Goal: Transaction & Acquisition: Purchase product/service

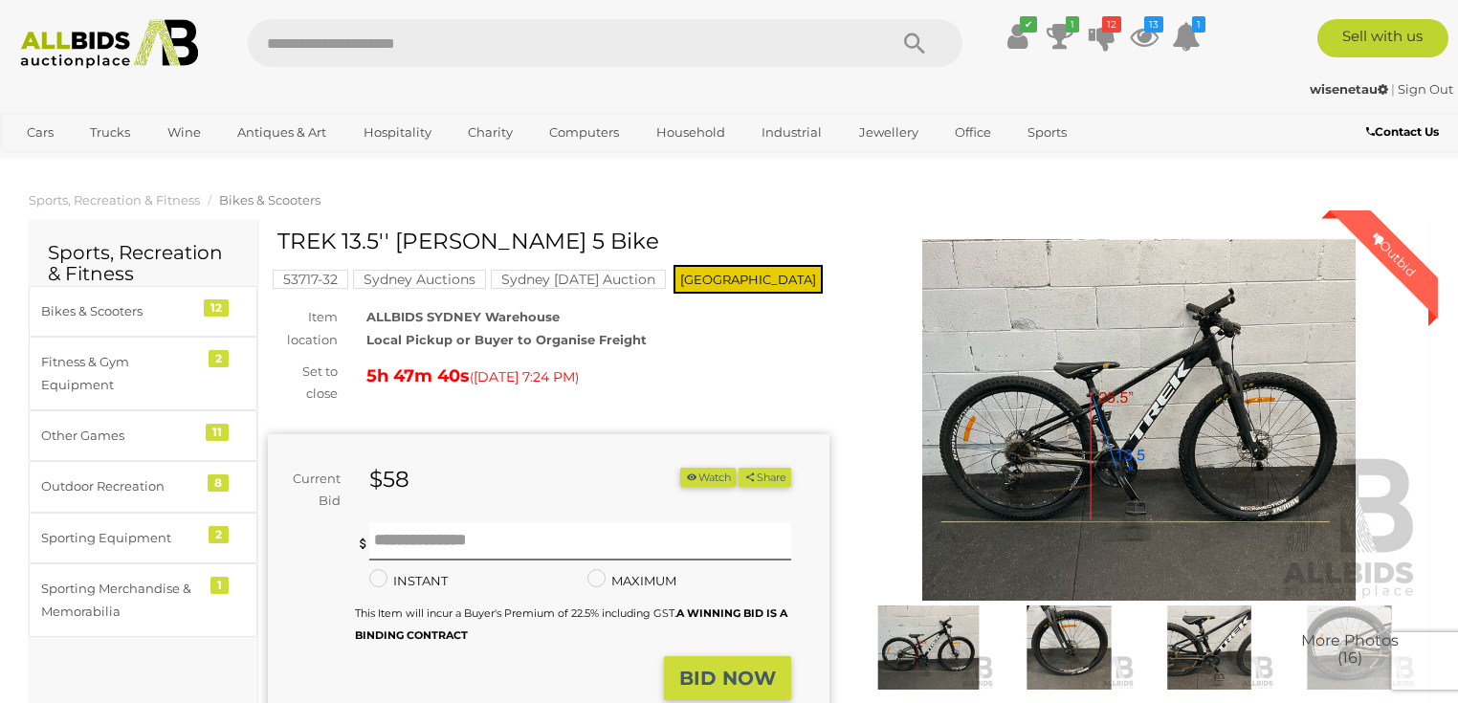
click at [538, 274] on mark "Sydney [DATE] Auction" at bounding box center [578, 279] width 175 height 19
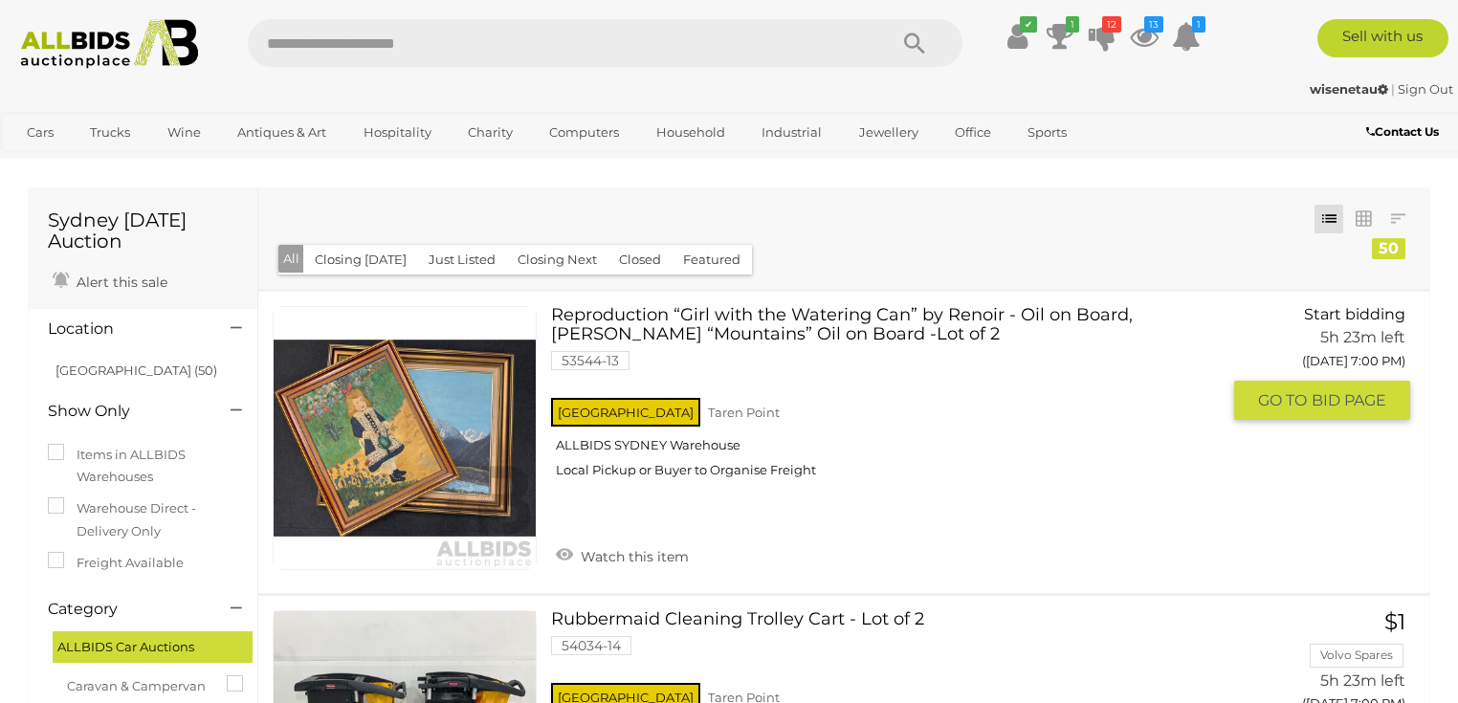
click at [253, 457] on div "Reproduction “Girl with the Watering Can” by Renoir - Oil on Board, Richard Han…" at bounding box center [843, 442] width 1199 height 301
click at [359, 444] on link at bounding box center [405, 438] width 264 height 264
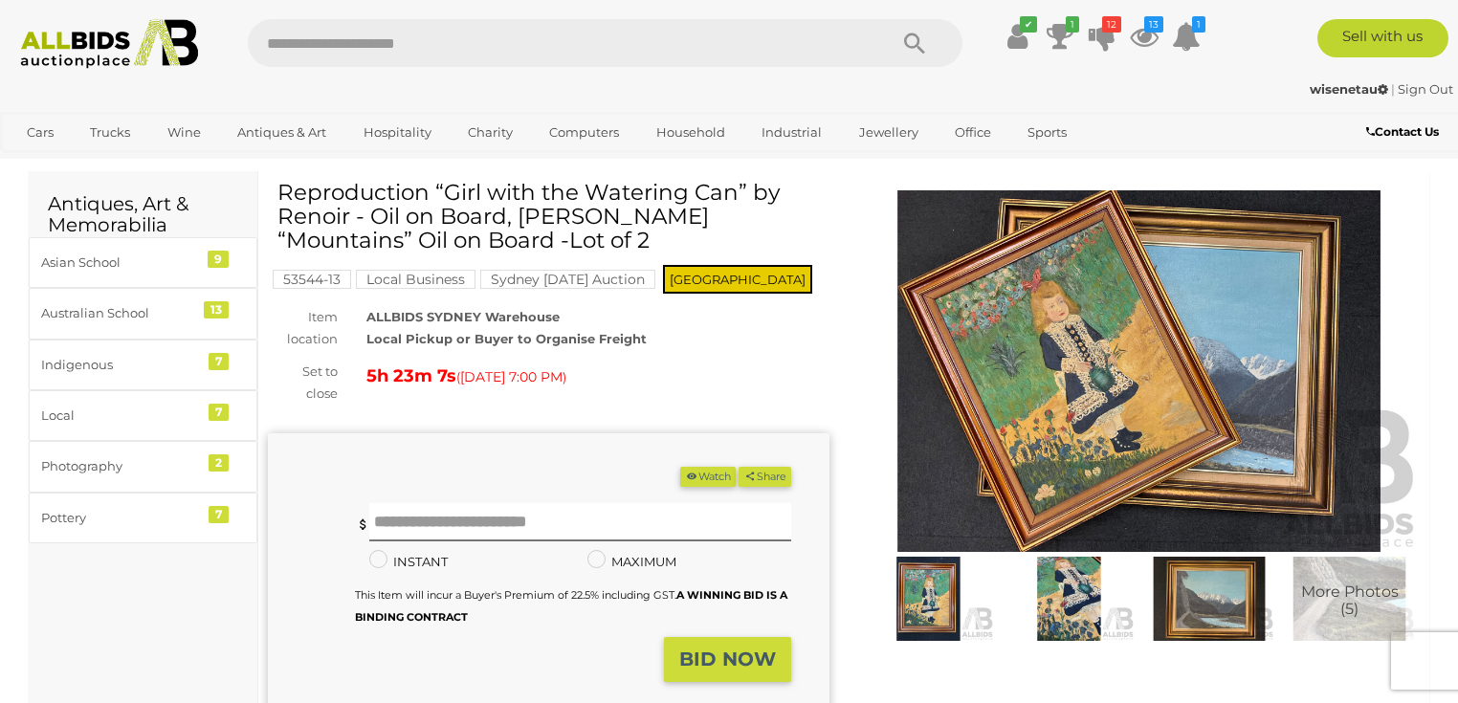
scroll to position [77, 0]
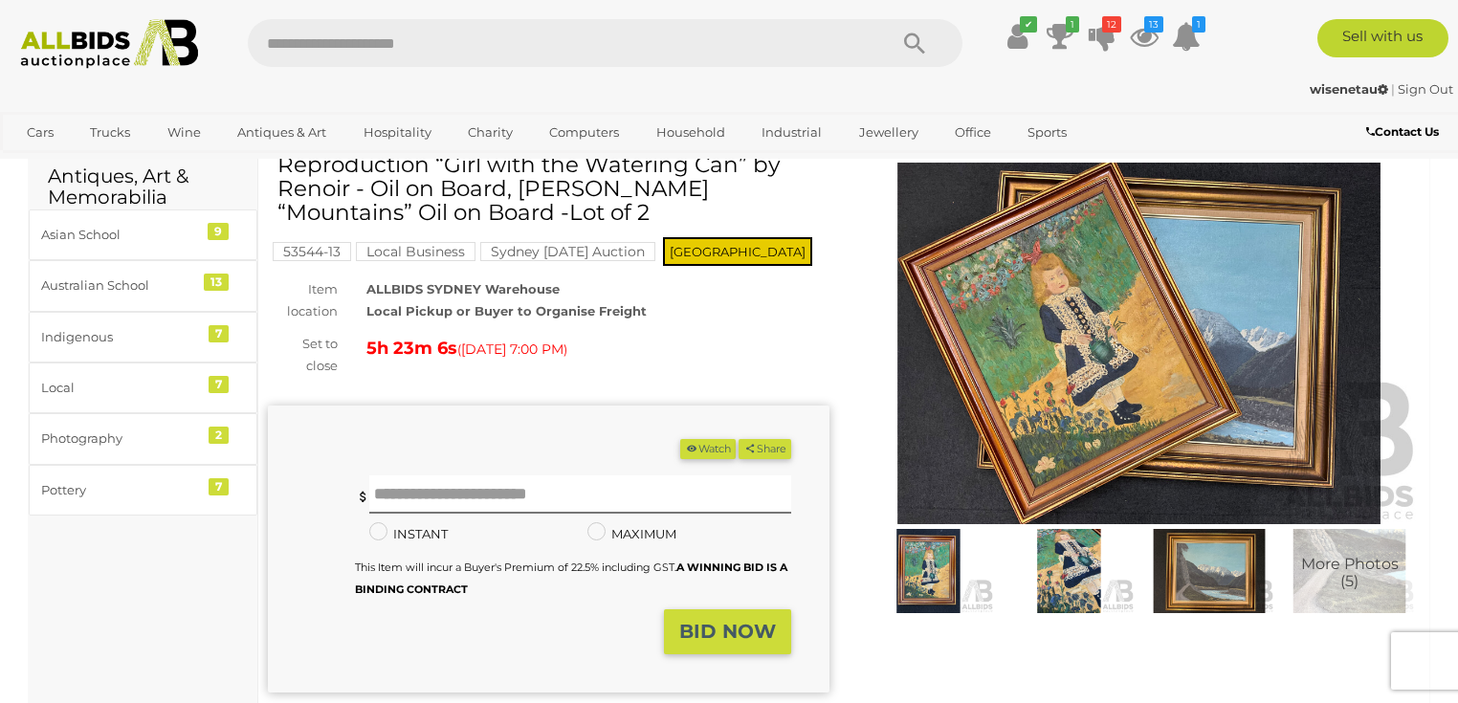
click at [1219, 583] on img at bounding box center [1209, 571] width 131 height 84
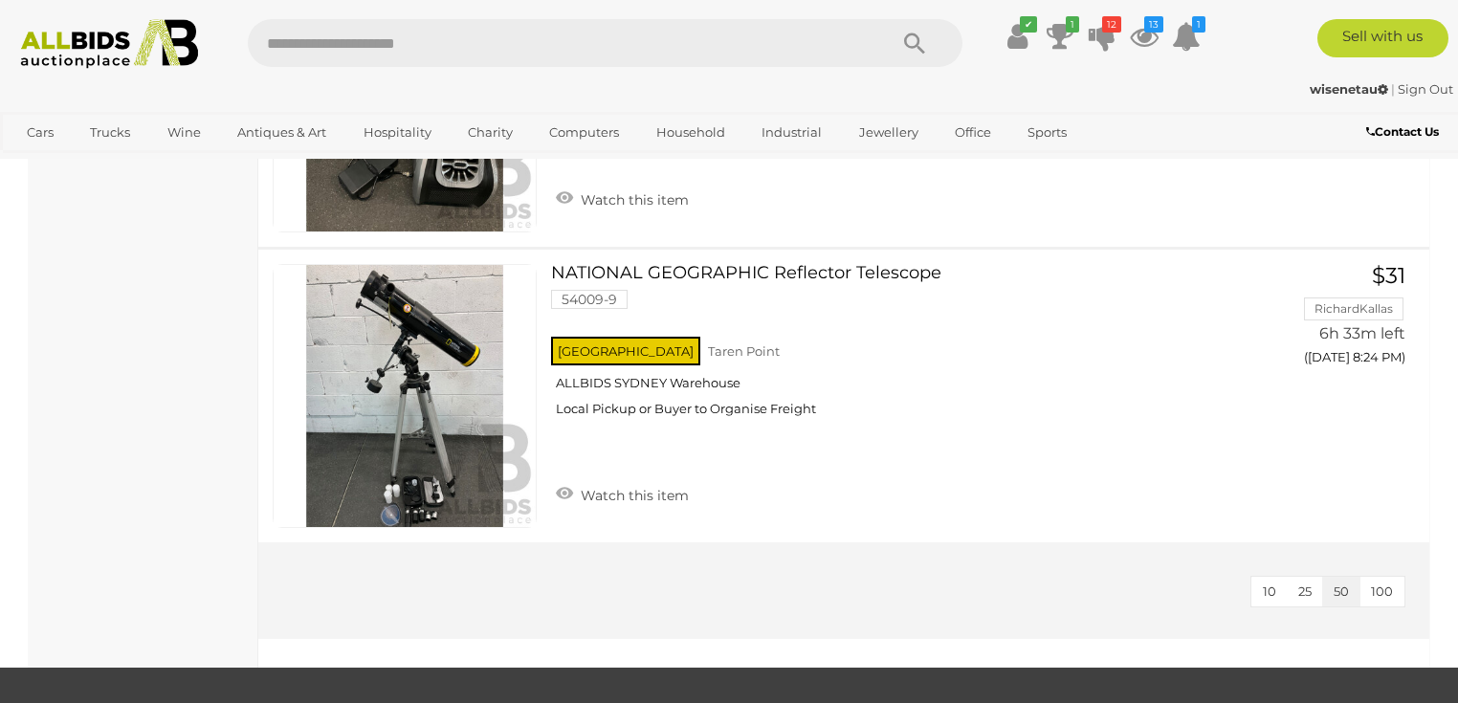
scroll to position [14654, 0]
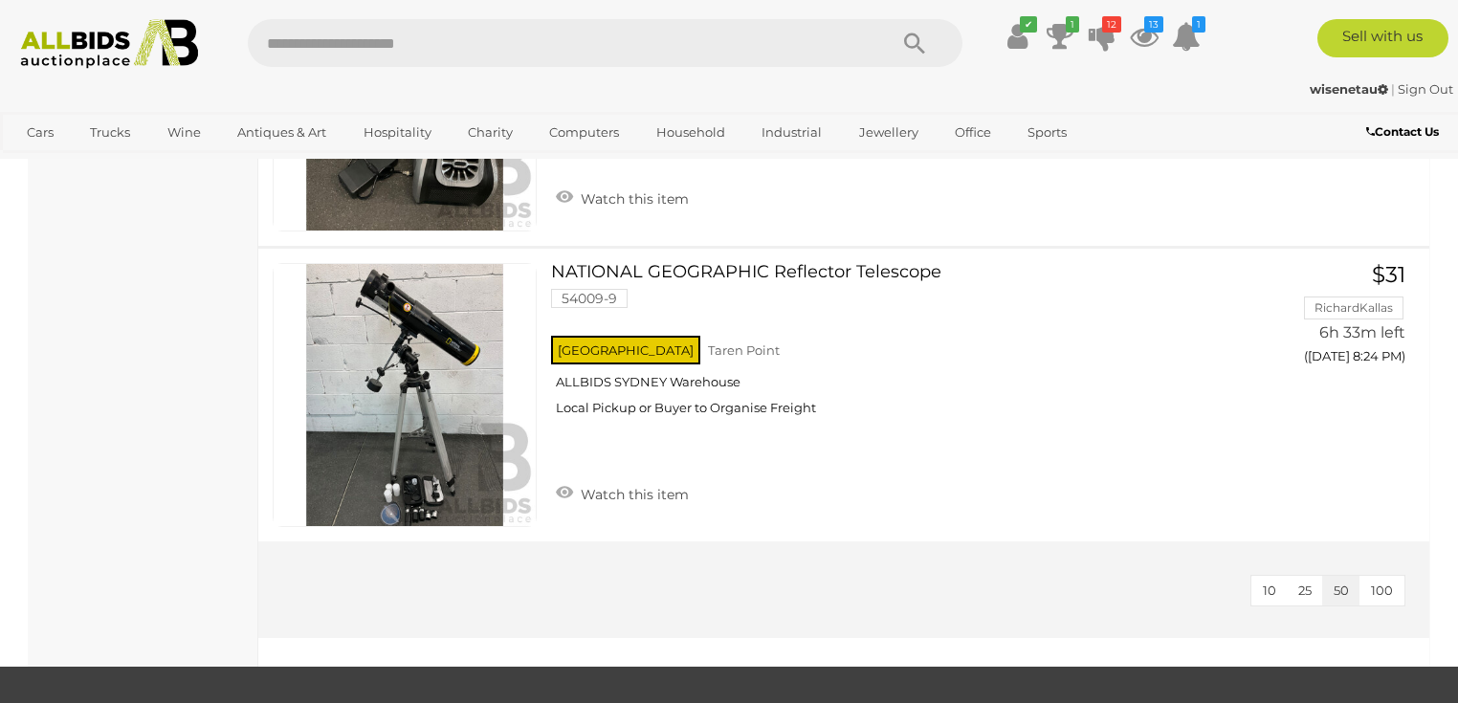
click at [1392, 583] on span "100" at bounding box center [1382, 590] width 22 height 15
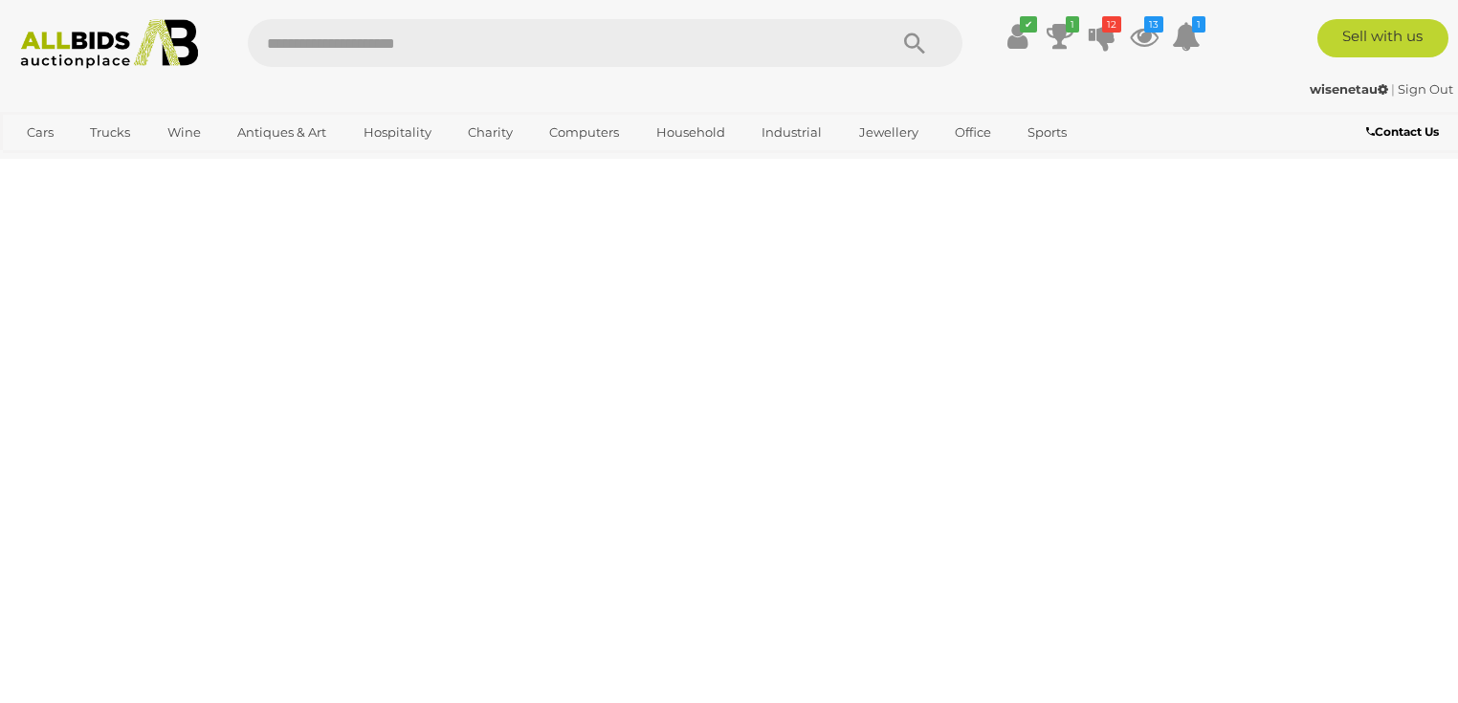
scroll to position [98, 0]
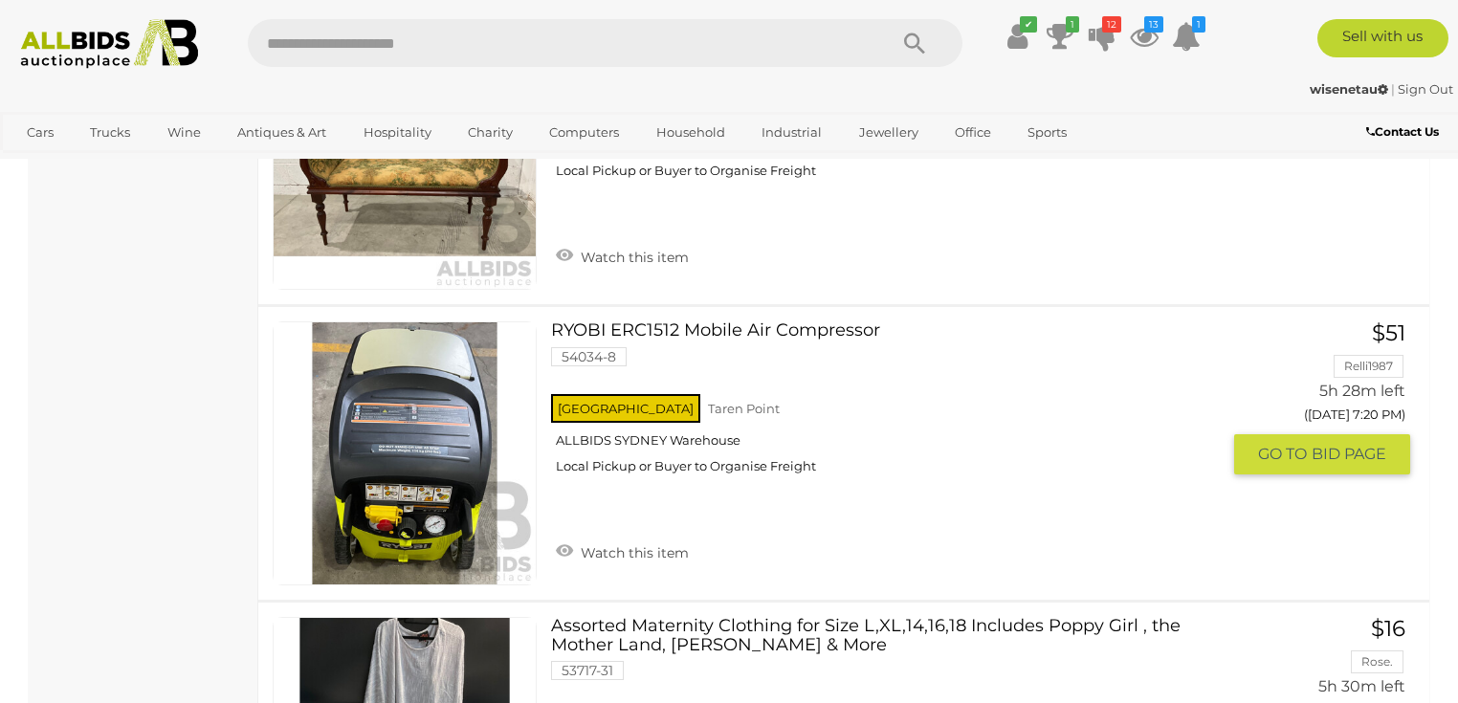
scroll to position [2984, 0]
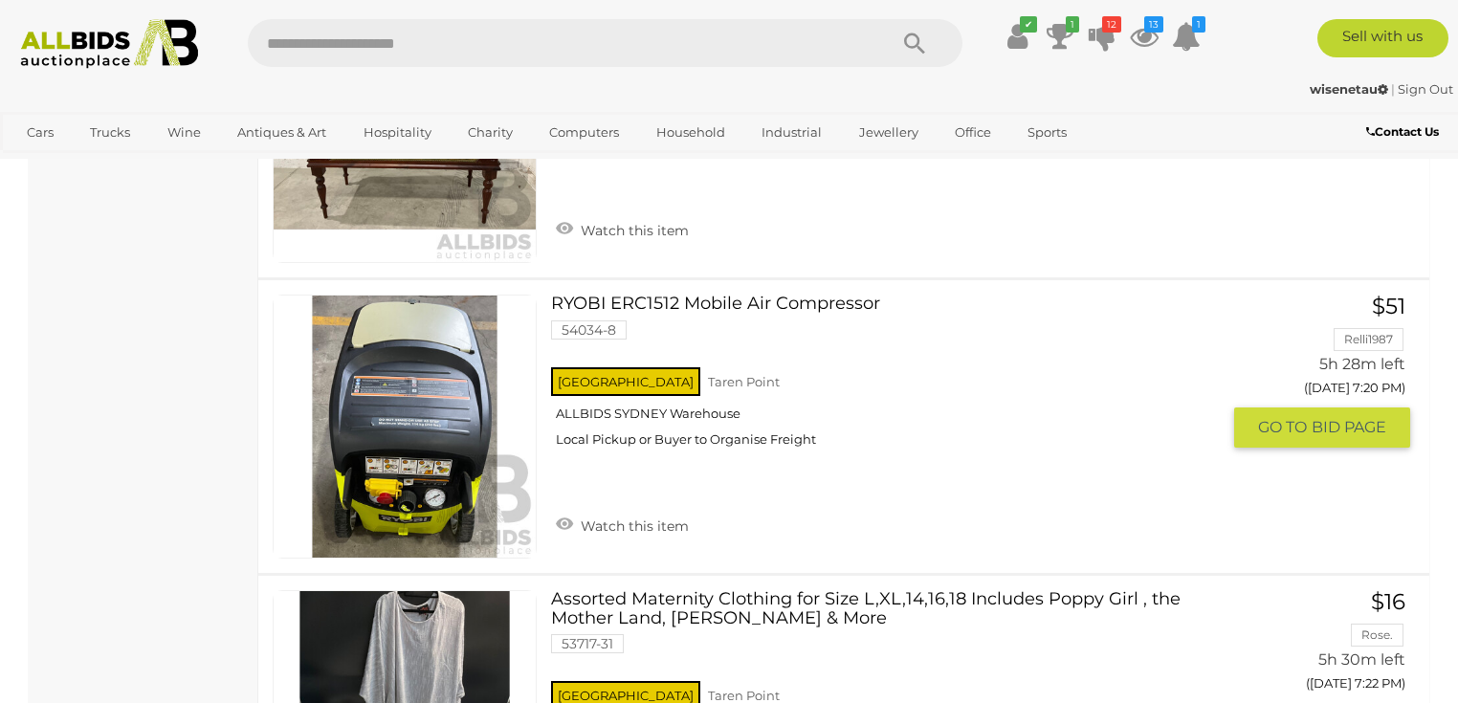
click at [415, 341] on link at bounding box center [405, 427] width 264 height 264
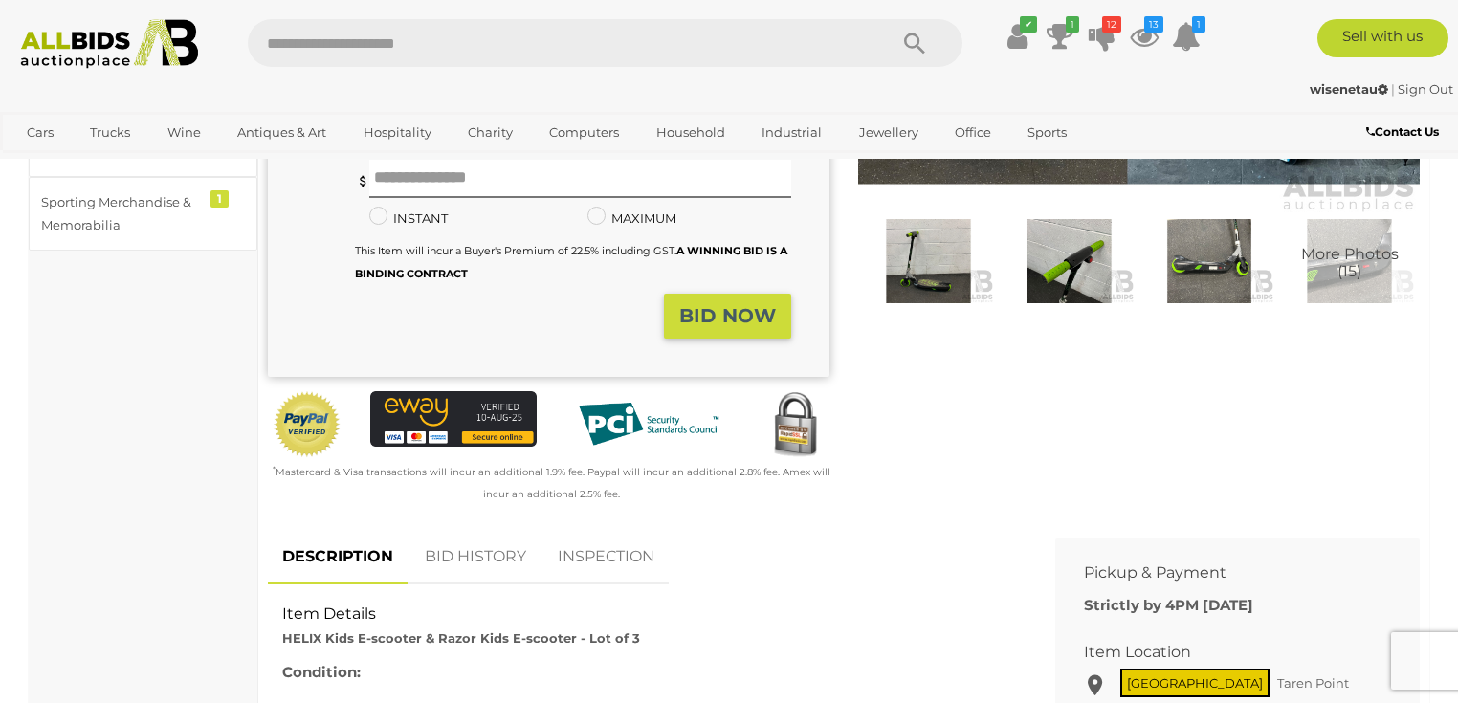
scroll to position [459, 0]
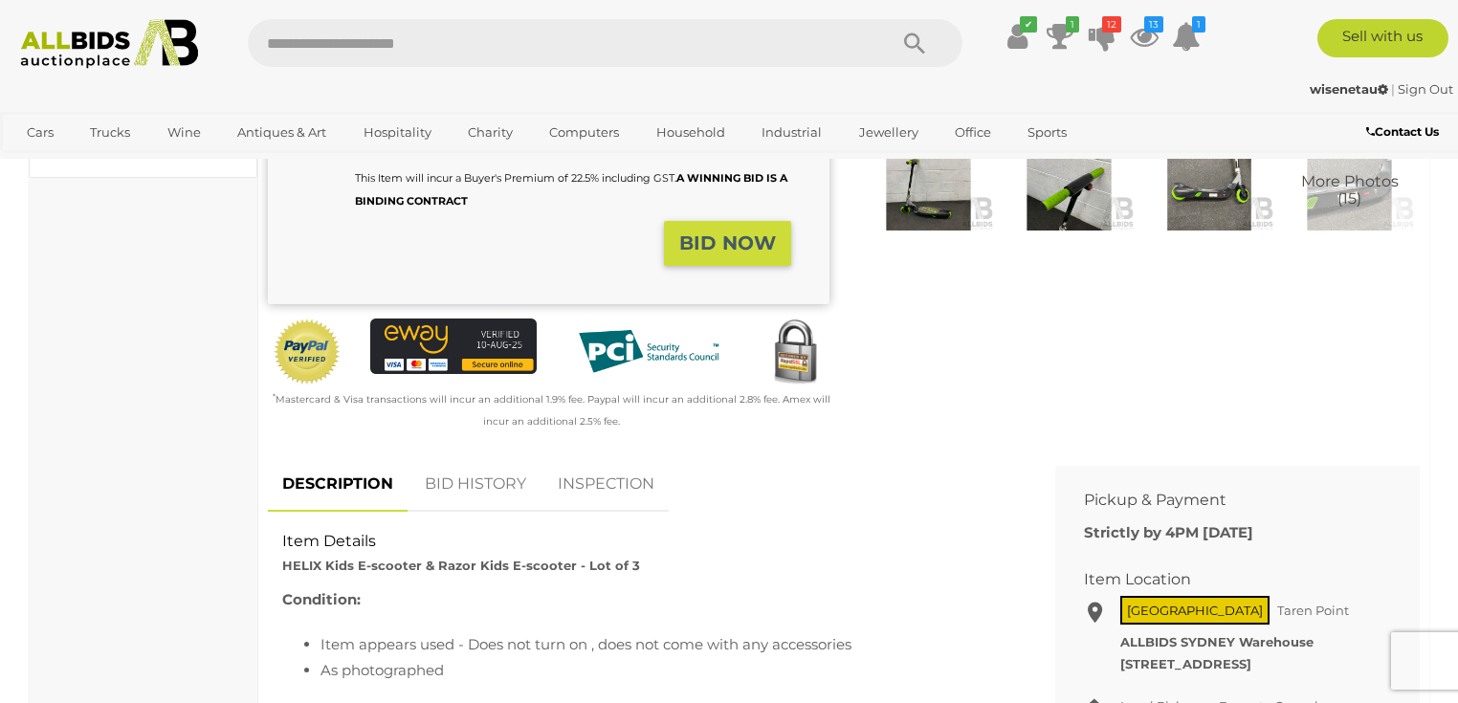
click at [470, 483] on link "BID HISTORY" at bounding box center [475, 484] width 130 height 56
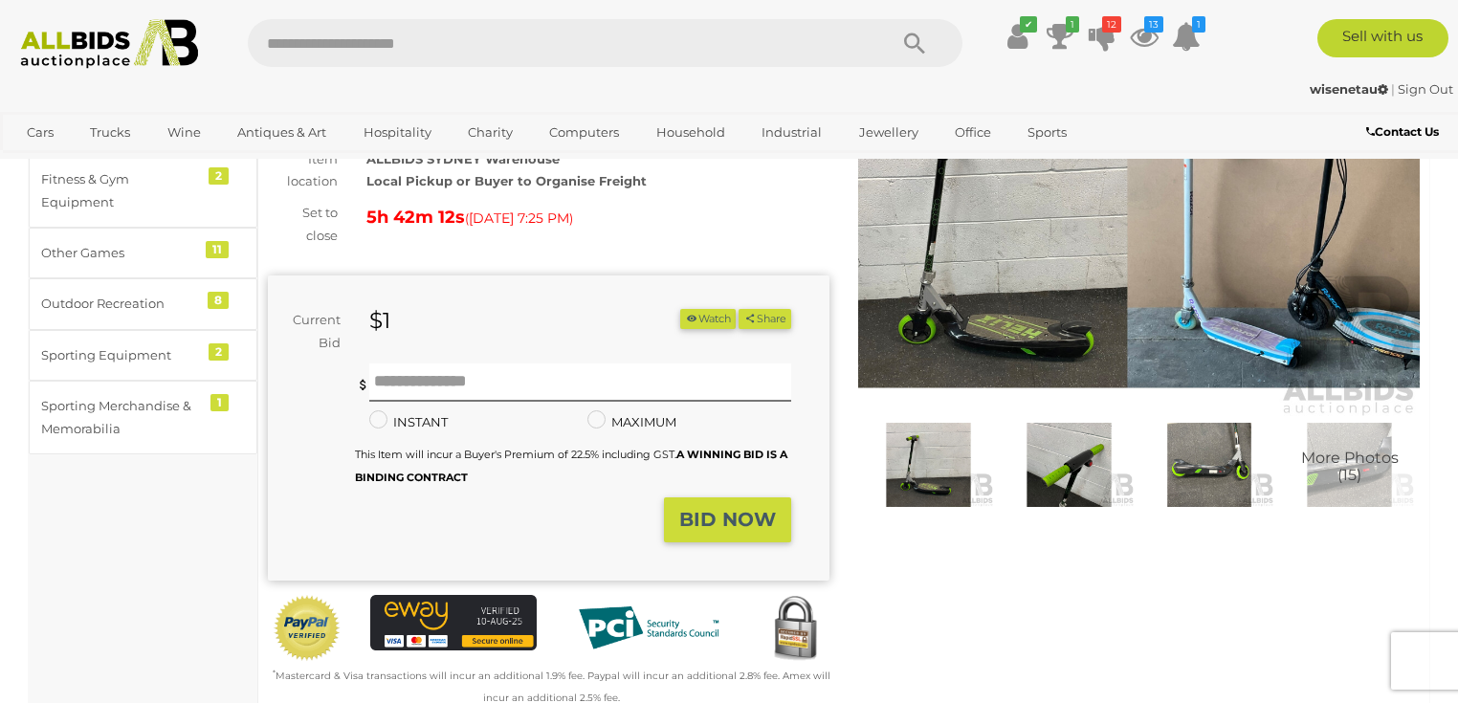
scroll to position [153, 0]
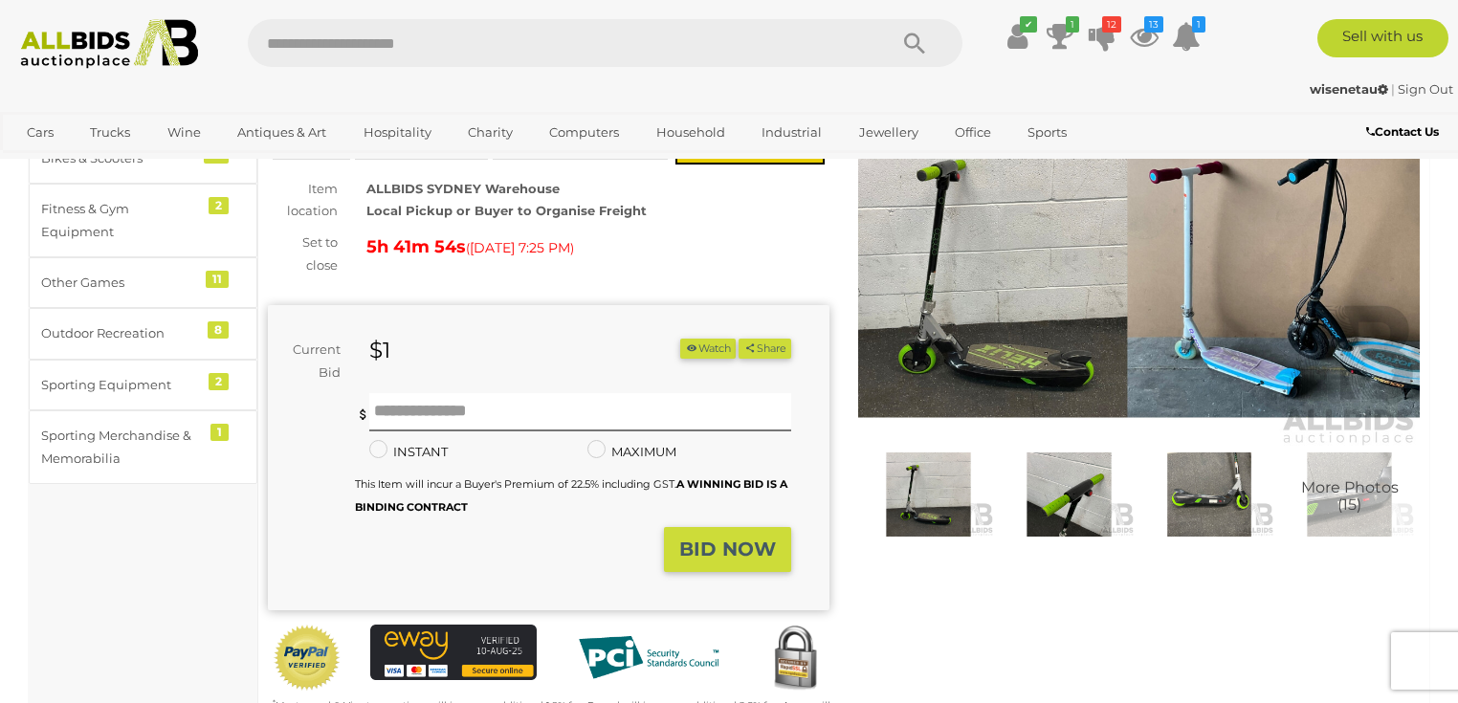
click at [1358, 498] on span "More Photos (15)" at bounding box center [1350, 496] width 98 height 33
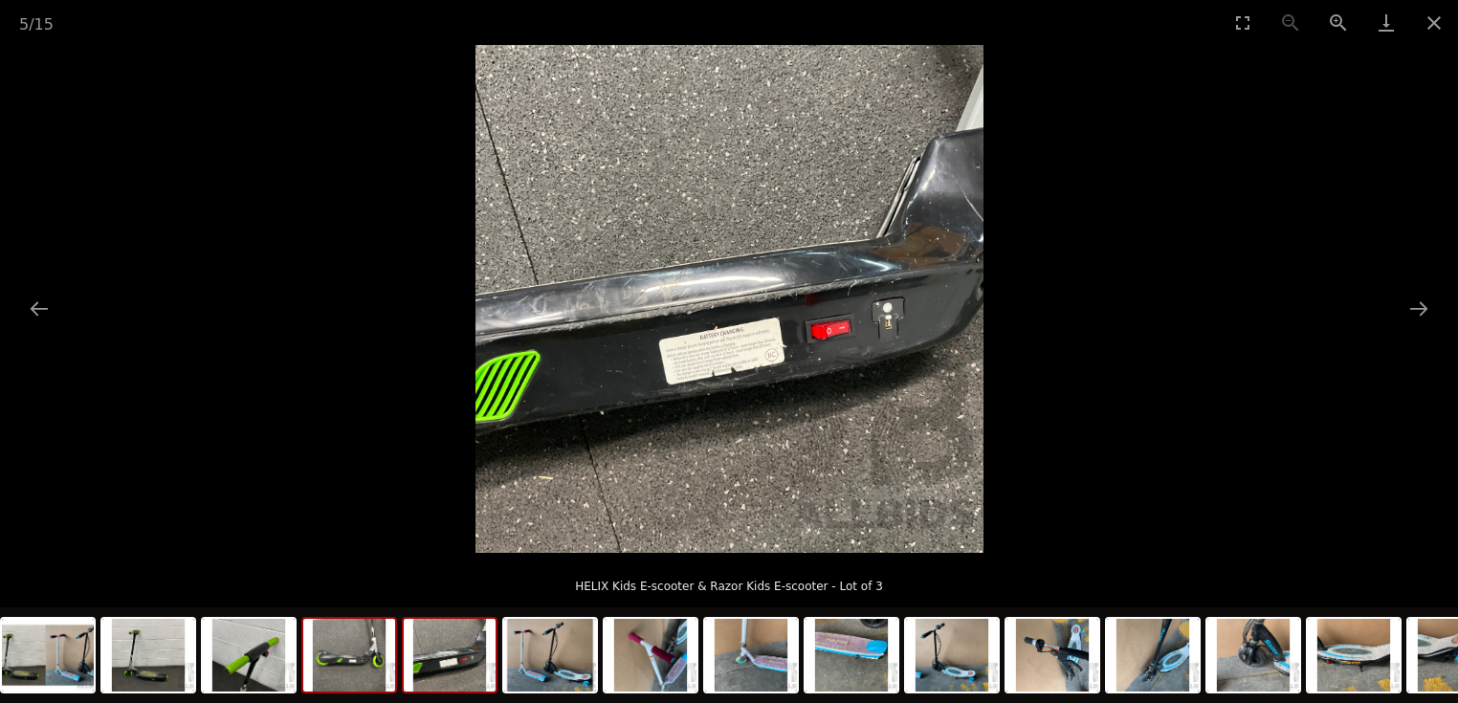
click at [378, 659] on img at bounding box center [349, 655] width 92 height 73
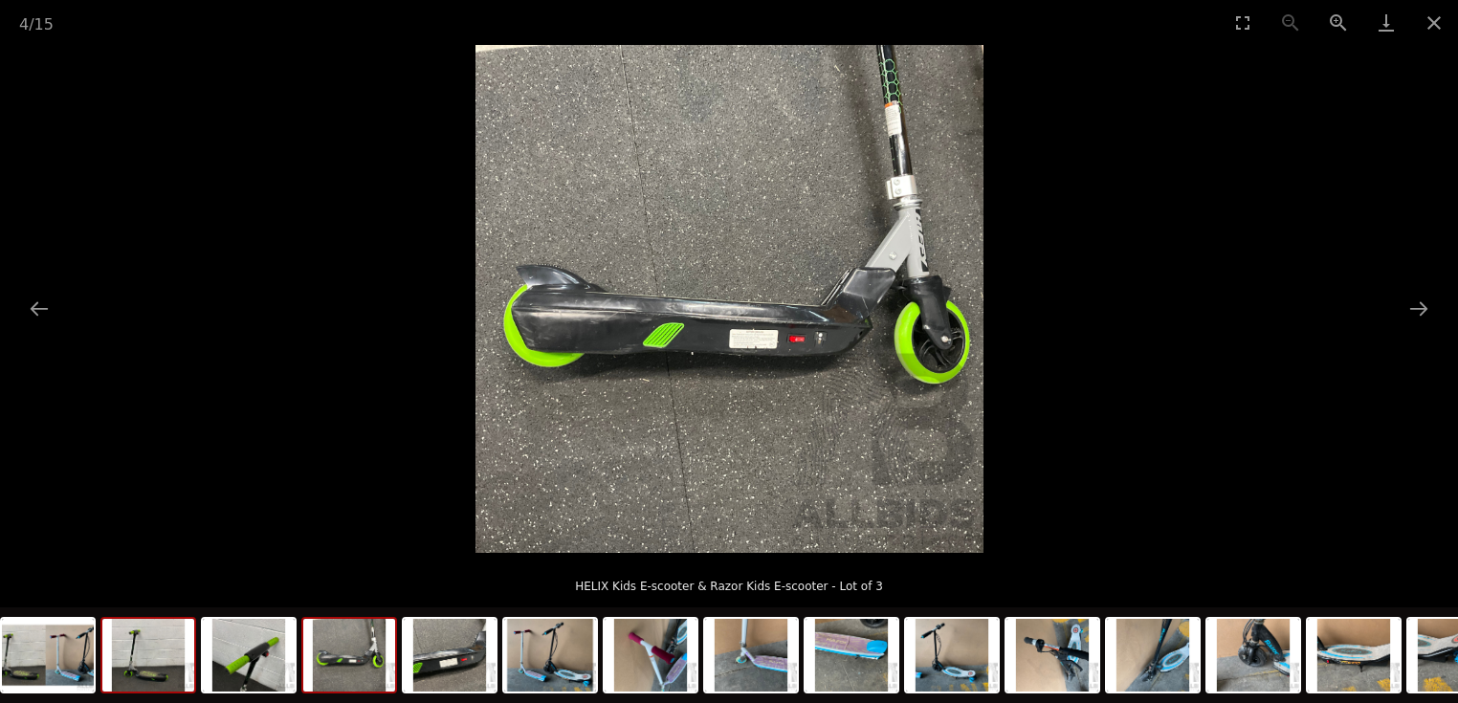
click at [152, 681] on img at bounding box center [148, 655] width 92 height 73
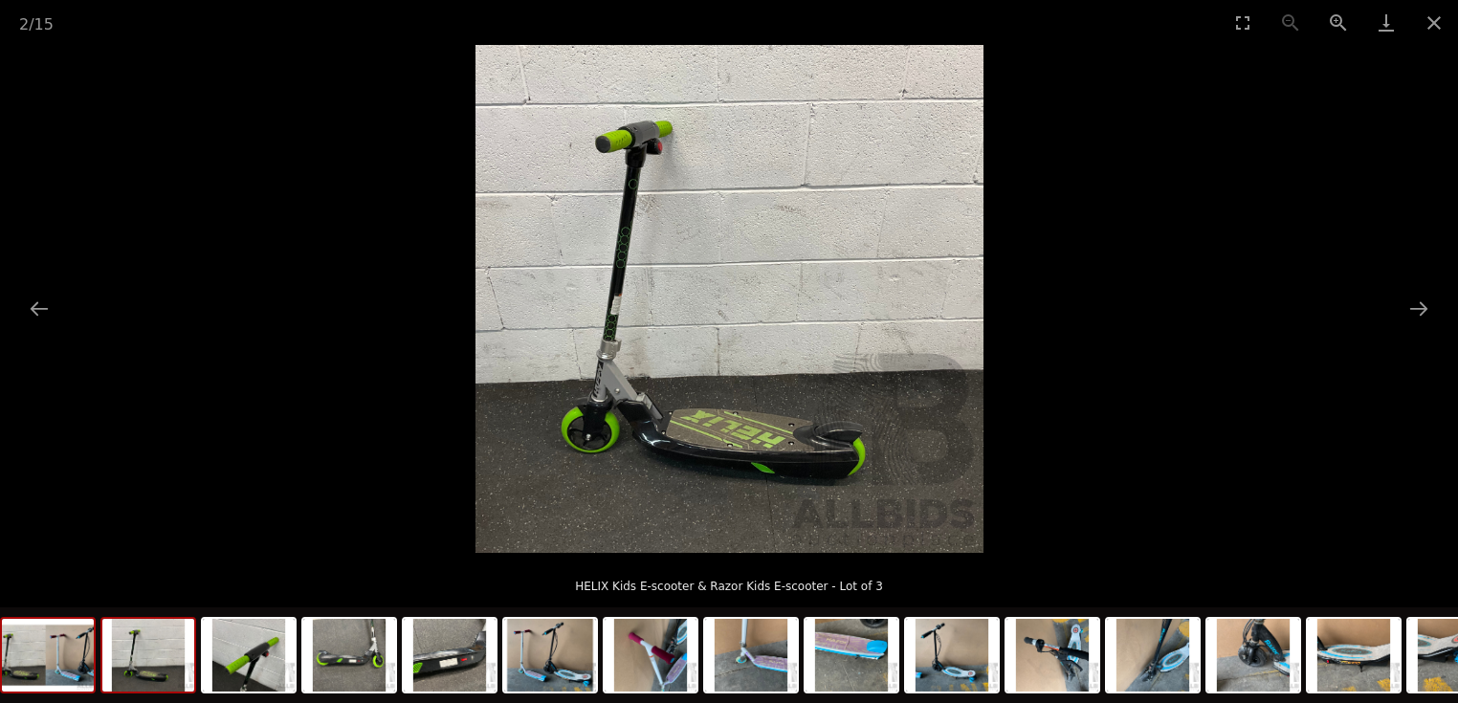
click at [94, 682] on div at bounding box center [48, 655] width 96 height 77
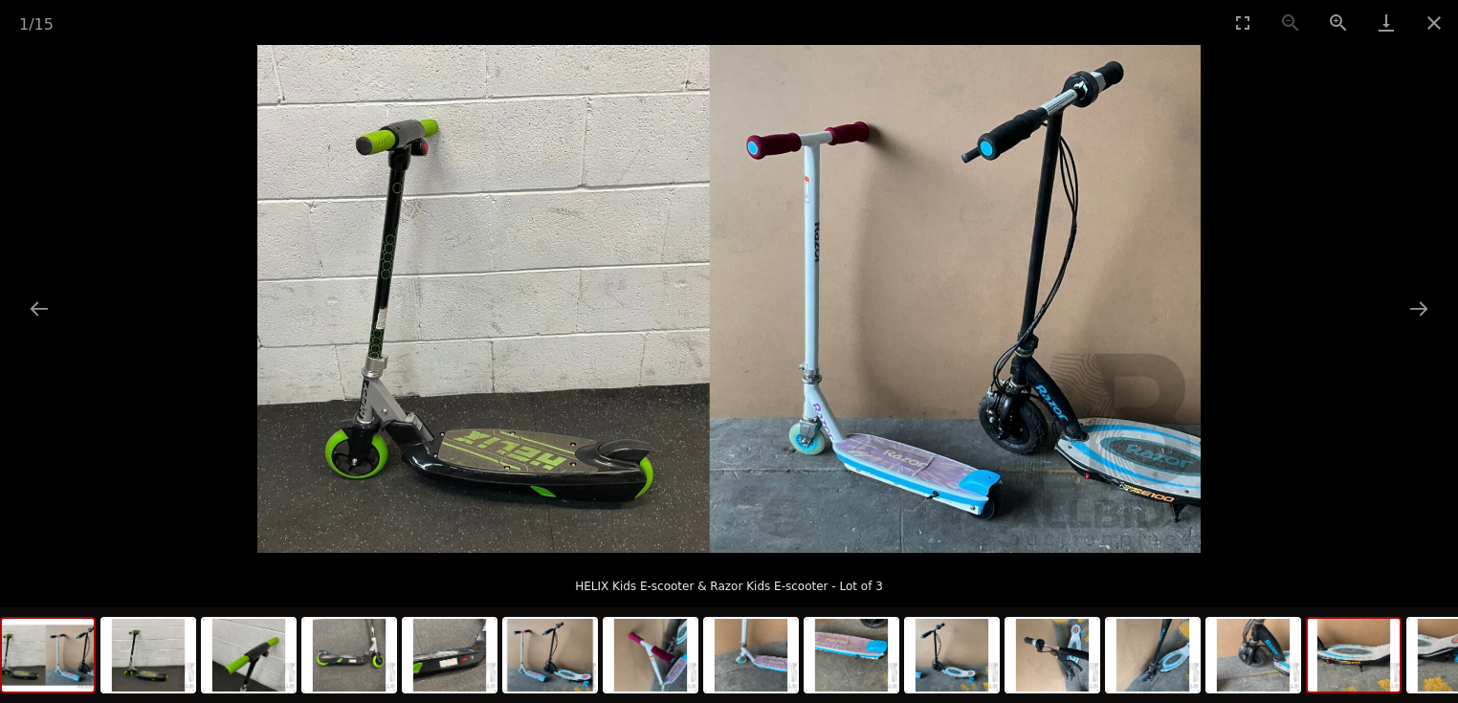
click at [1386, 658] on img at bounding box center [1354, 655] width 92 height 73
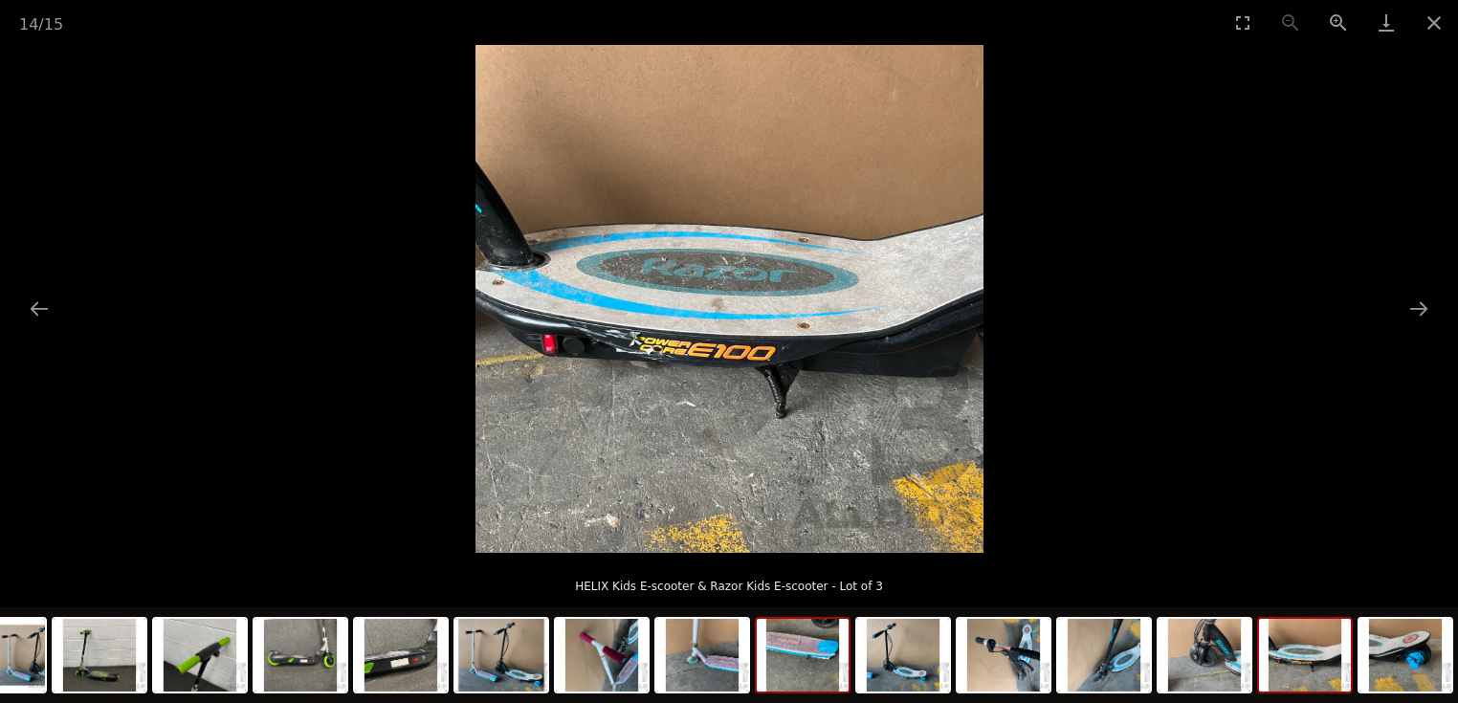
click at [783, 644] on img at bounding box center [803, 655] width 92 height 73
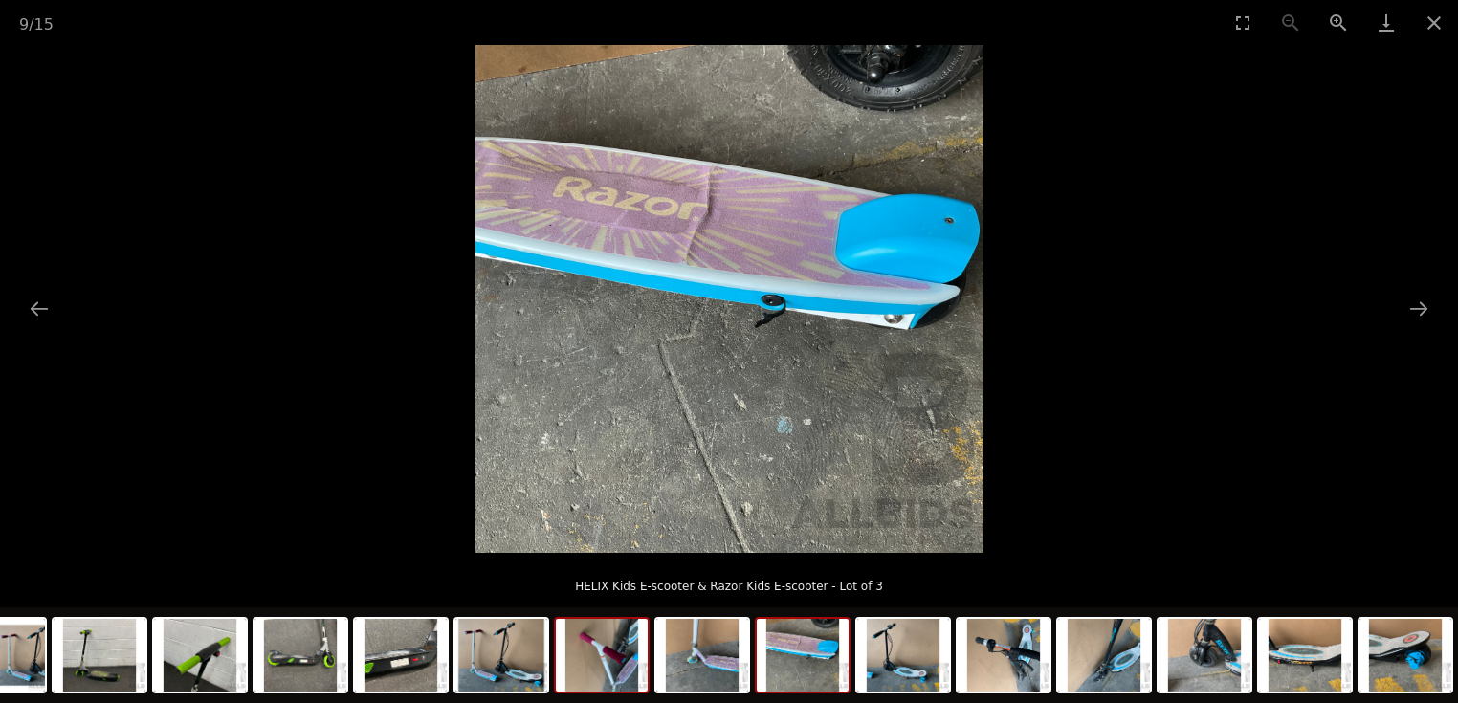
click at [627, 672] on img at bounding box center [602, 655] width 92 height 73
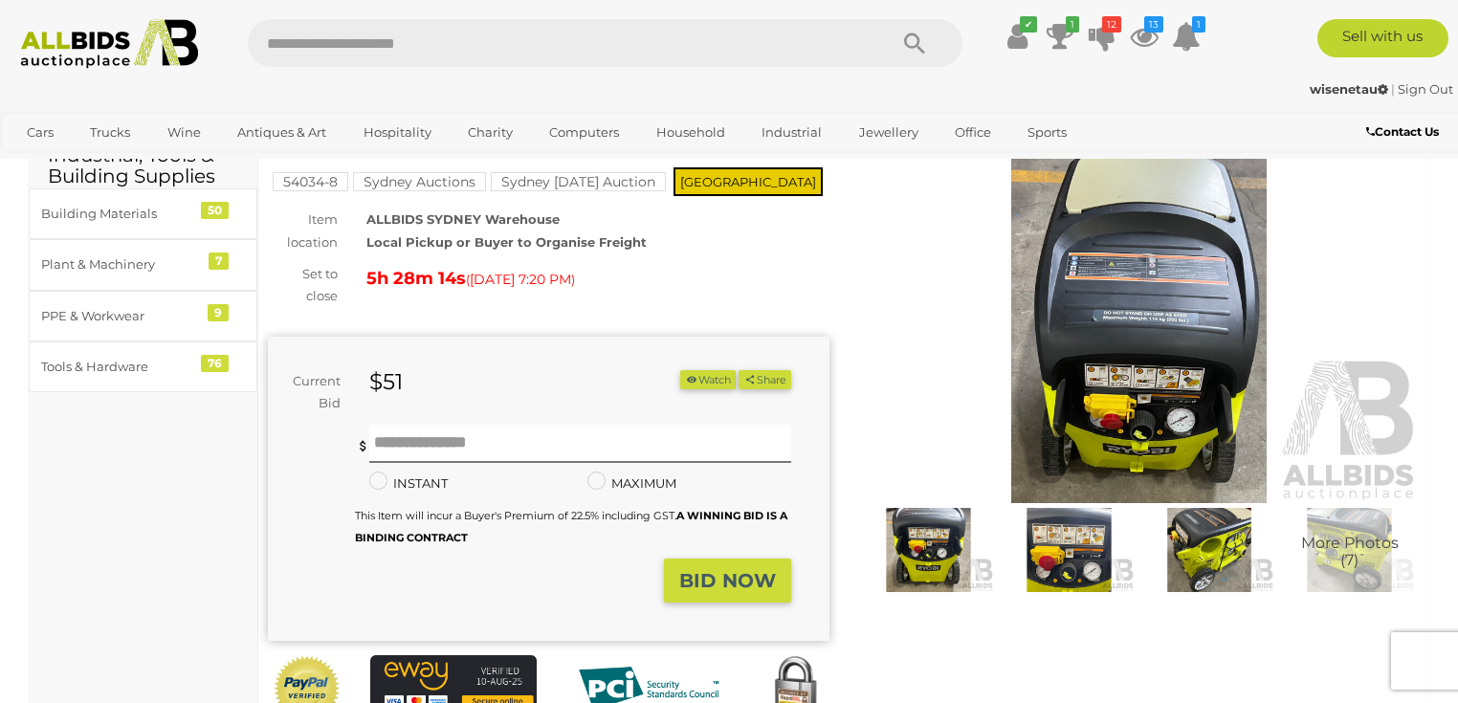
scroll to position [230, 0]
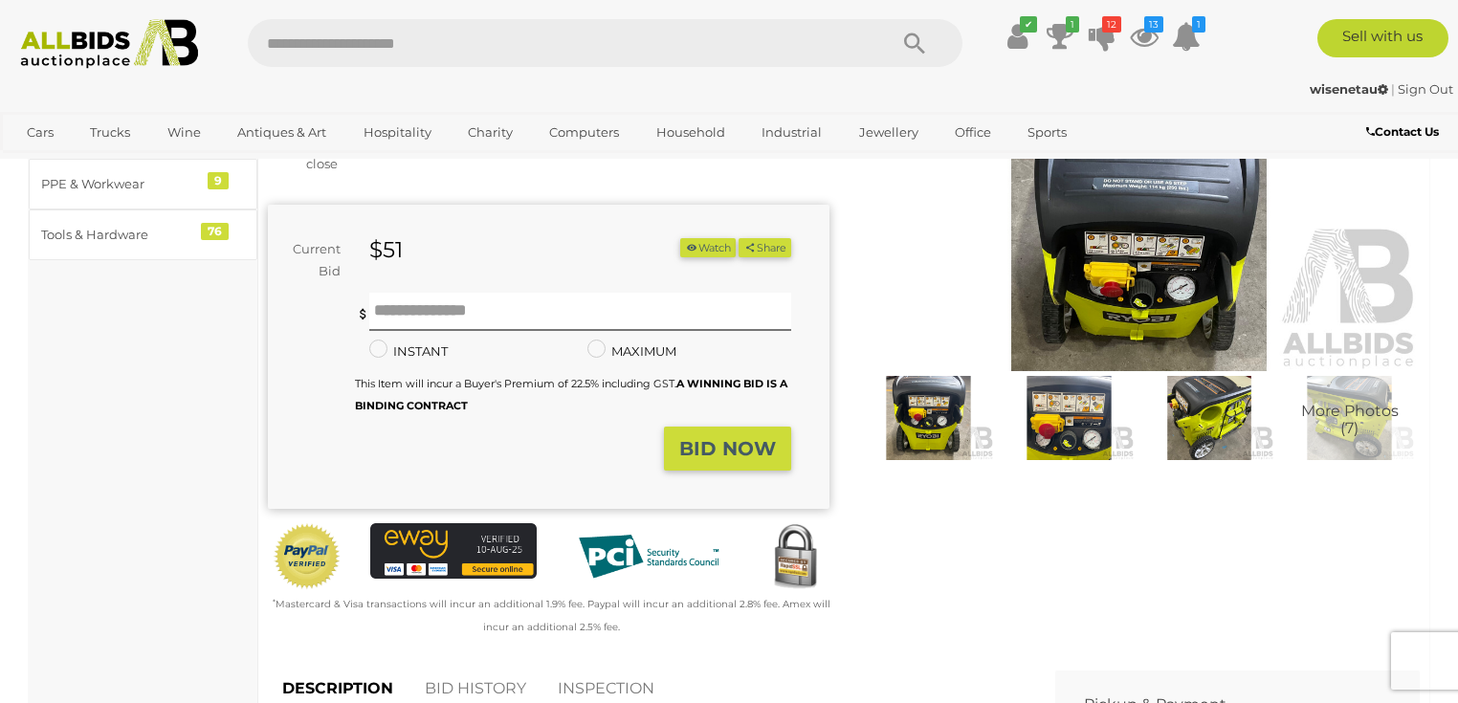
click at [1083, 435] on img at bounding box center [1068, 418] width 131 height 84
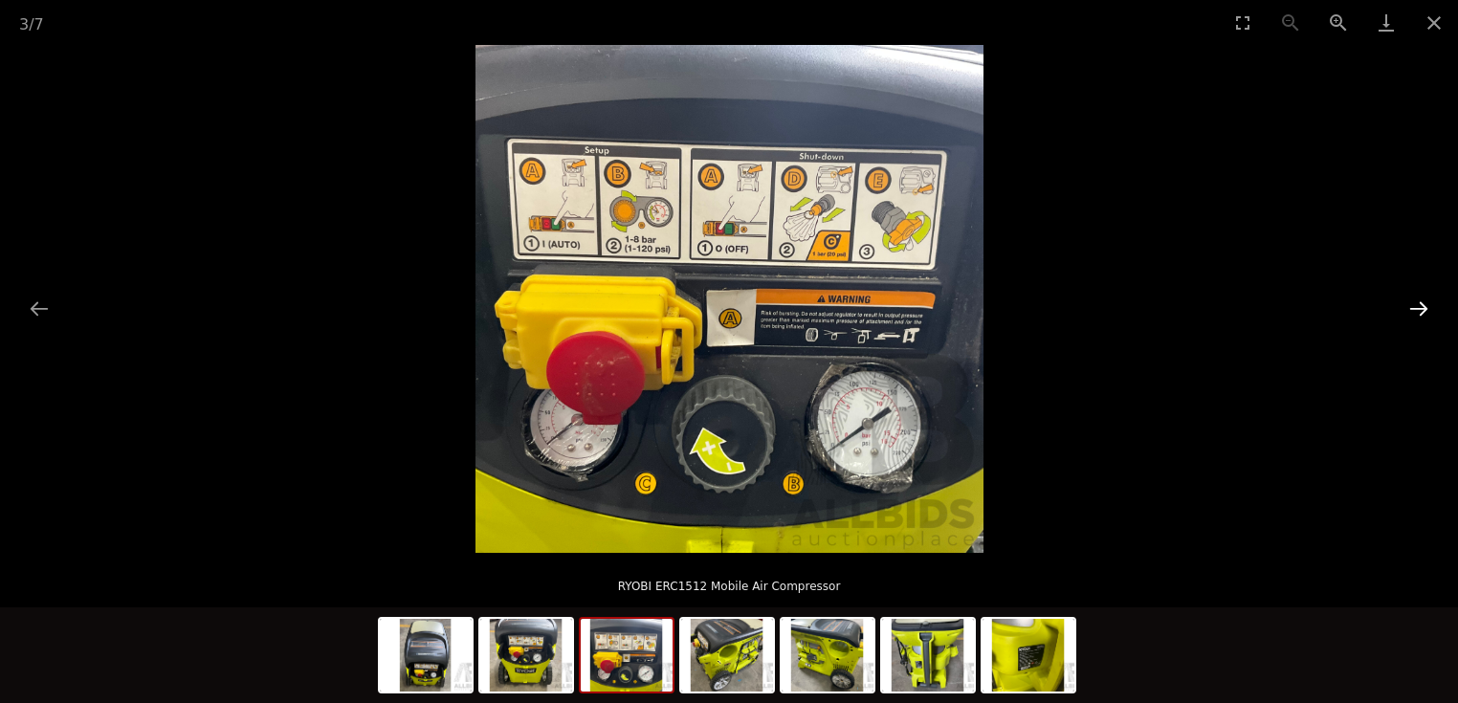
click at [1419, 309] on button "Next slide" at bounding box center [1418, 308] width 40 height 37
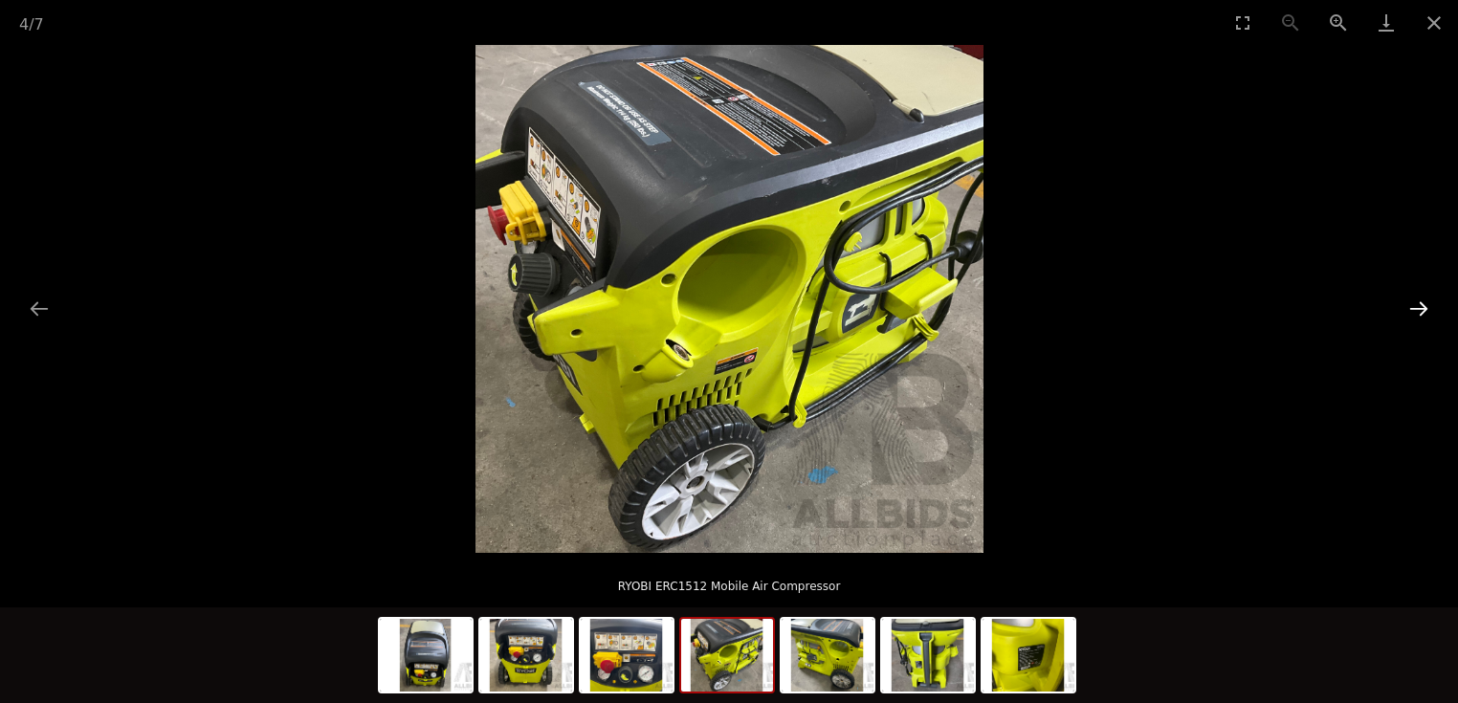
click at [1419, 309] on button "Next slide" at bounding box center [1418, 308] width 40 height 37
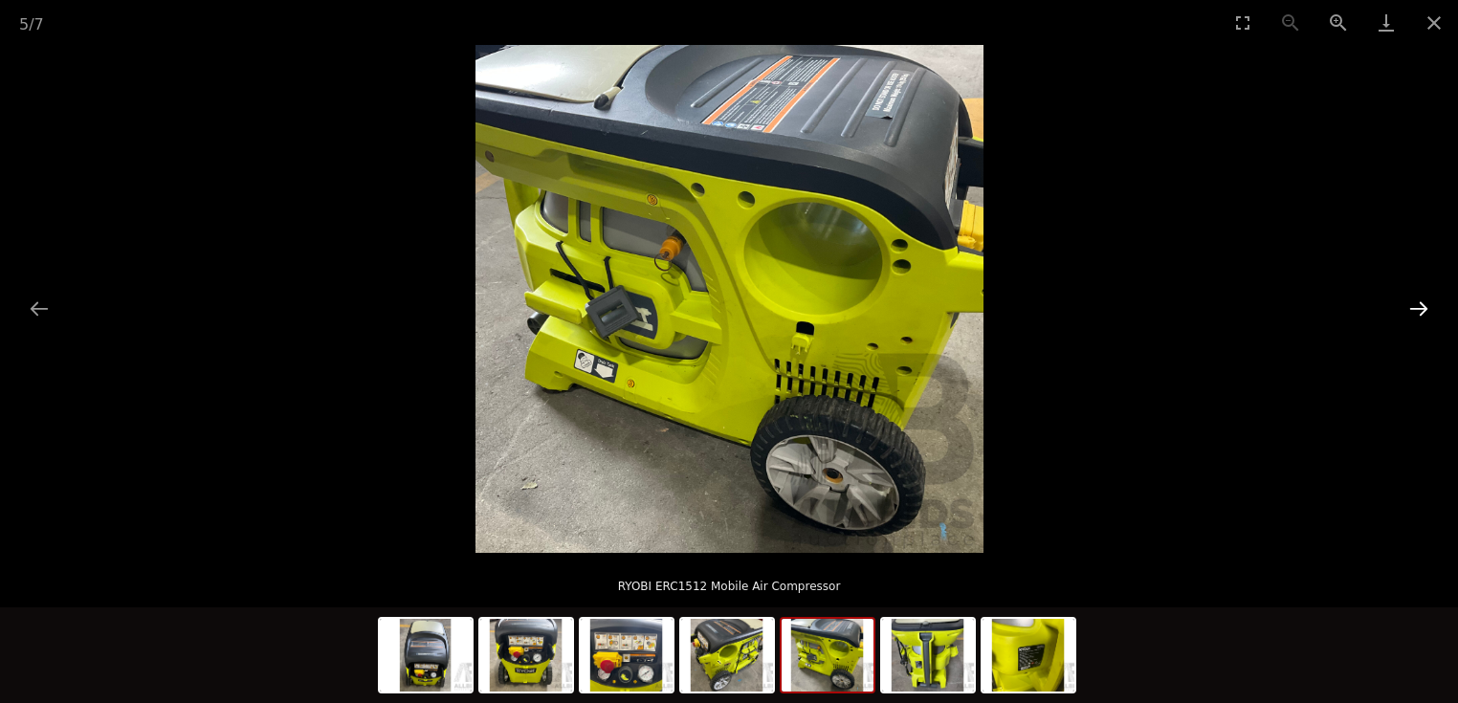
click at [1419, 309] on button "Next slide" at bounding box center [1418, 308] width 40 height 37
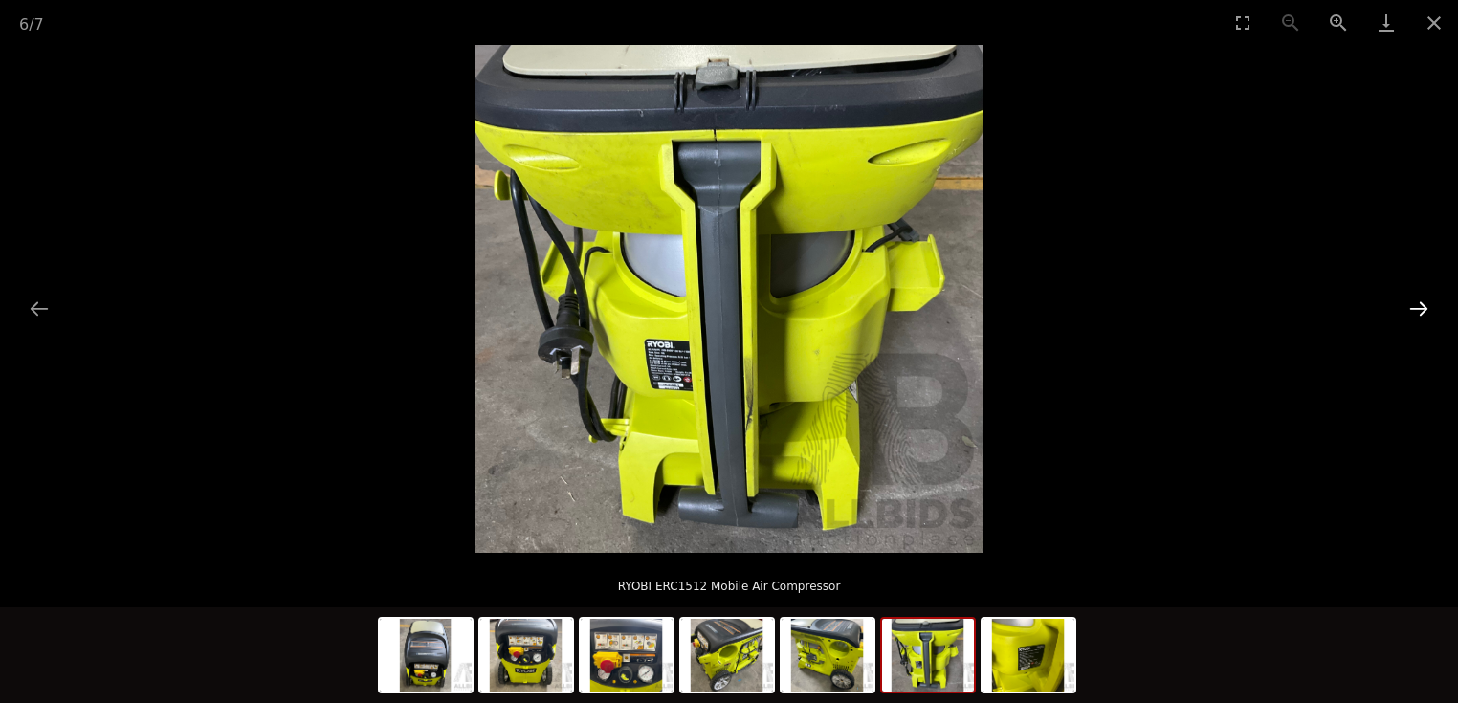
click at [1419, 309] on button "Next slide" at bounding box center [1418, 308] width 40 height 37
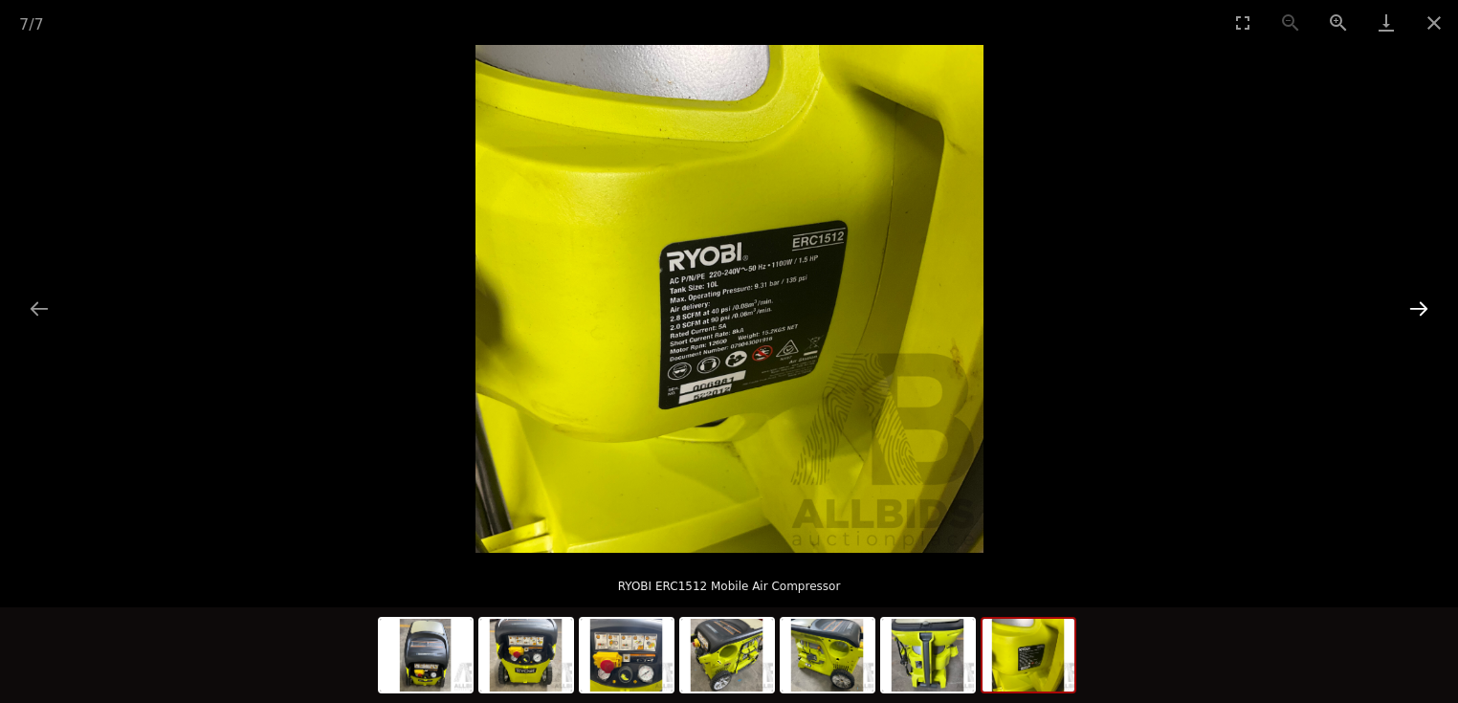
click at [1419, 309] on button "Next slide" at bounding box center [1418, 308] width 40 height 37
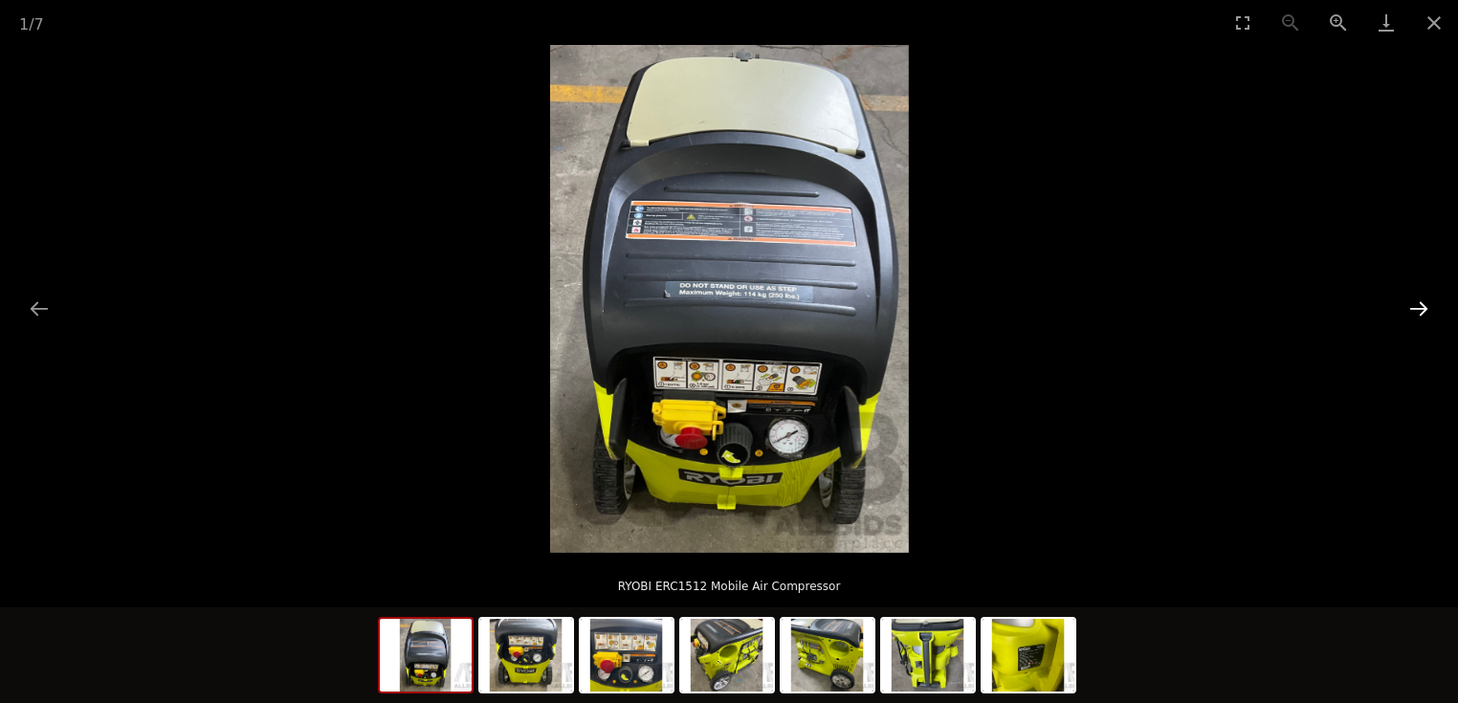
click at [1419, 309] on button "Next slide" at bounding box center [1418, 308] width 40 height 37
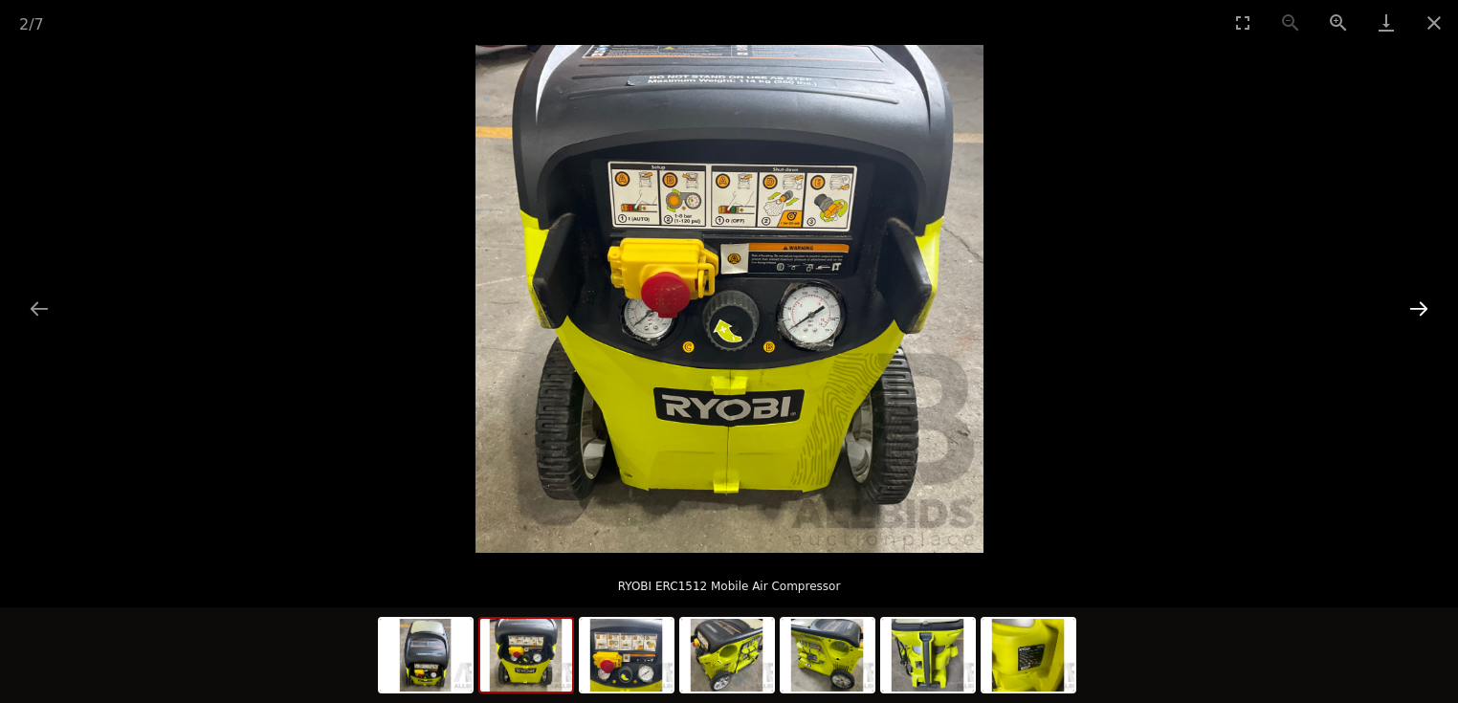
click at [1419, 309] on button "Next slide" at bounding box center [1418, 308] width 40 height 37
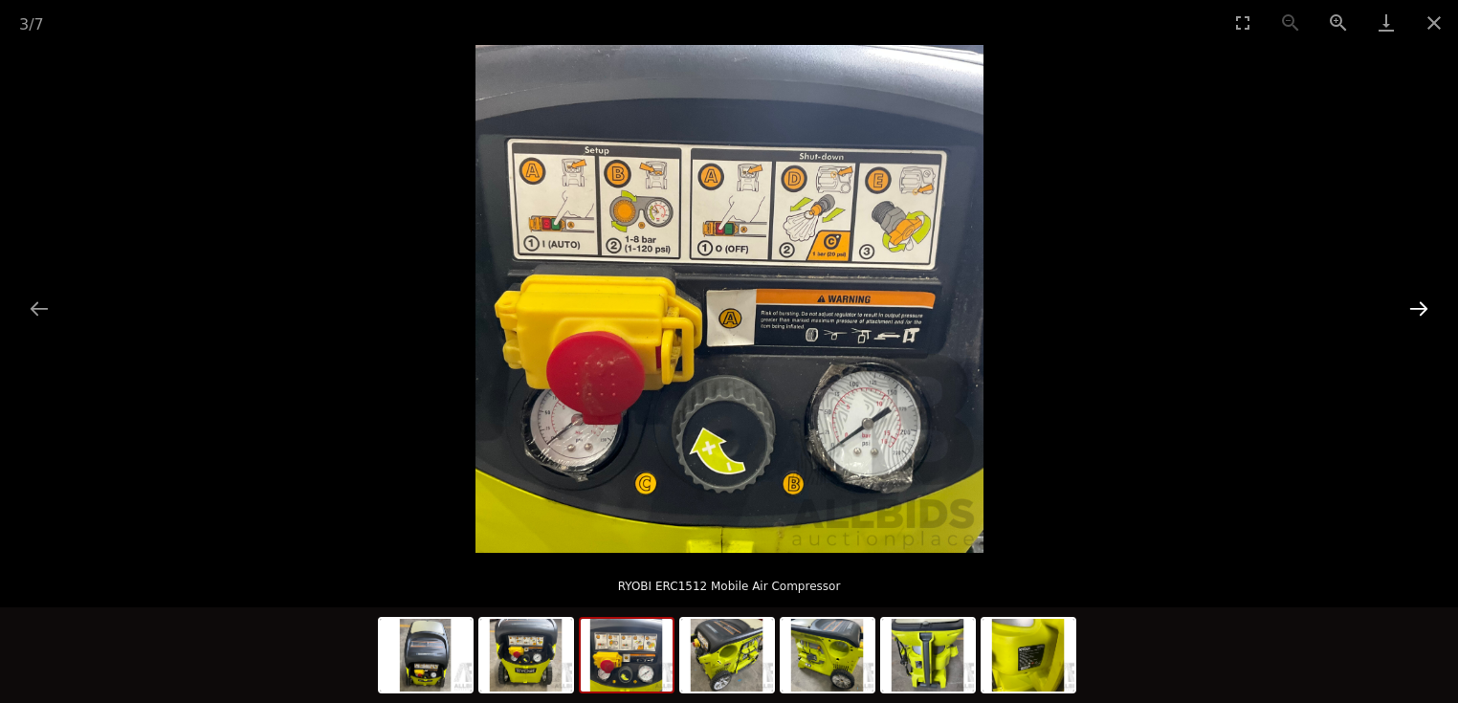
click at [1419, 309] on button "Next slide" at bounding box center [1418, 308] width 40 height 37
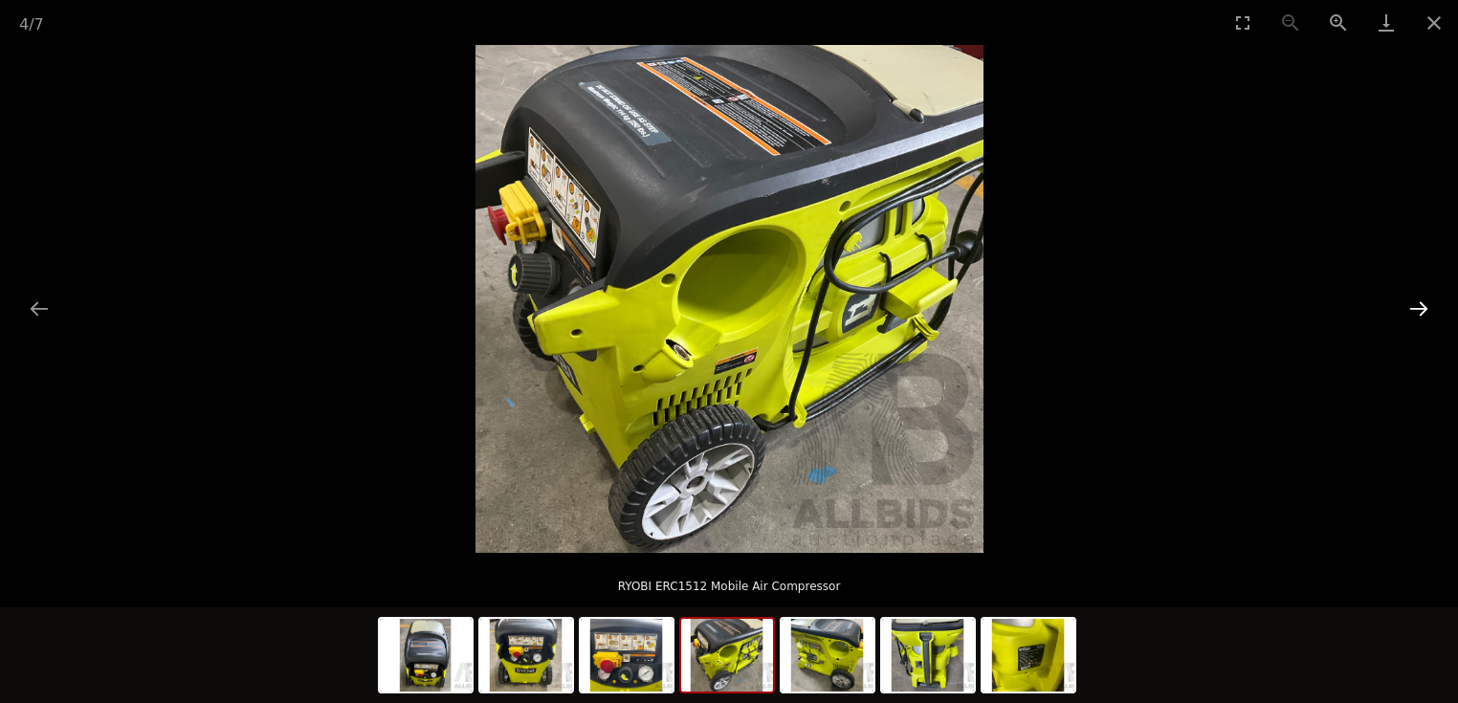
click at [1419, 309] on button "Next slide" at bounding box center [1418, 308] width 40 height 37
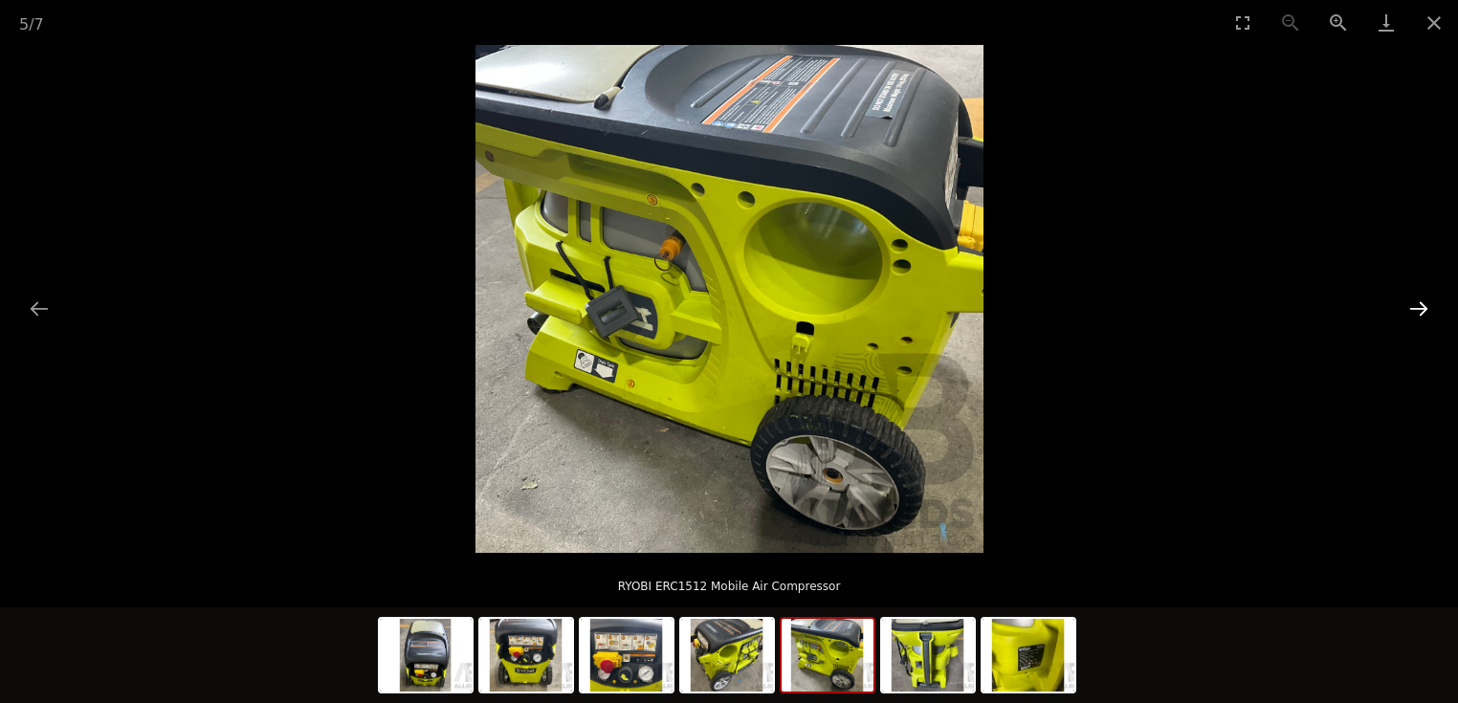
click at [1419, 309] on button "Next slide" at bounding box center [1418, 308] width 40 height 37
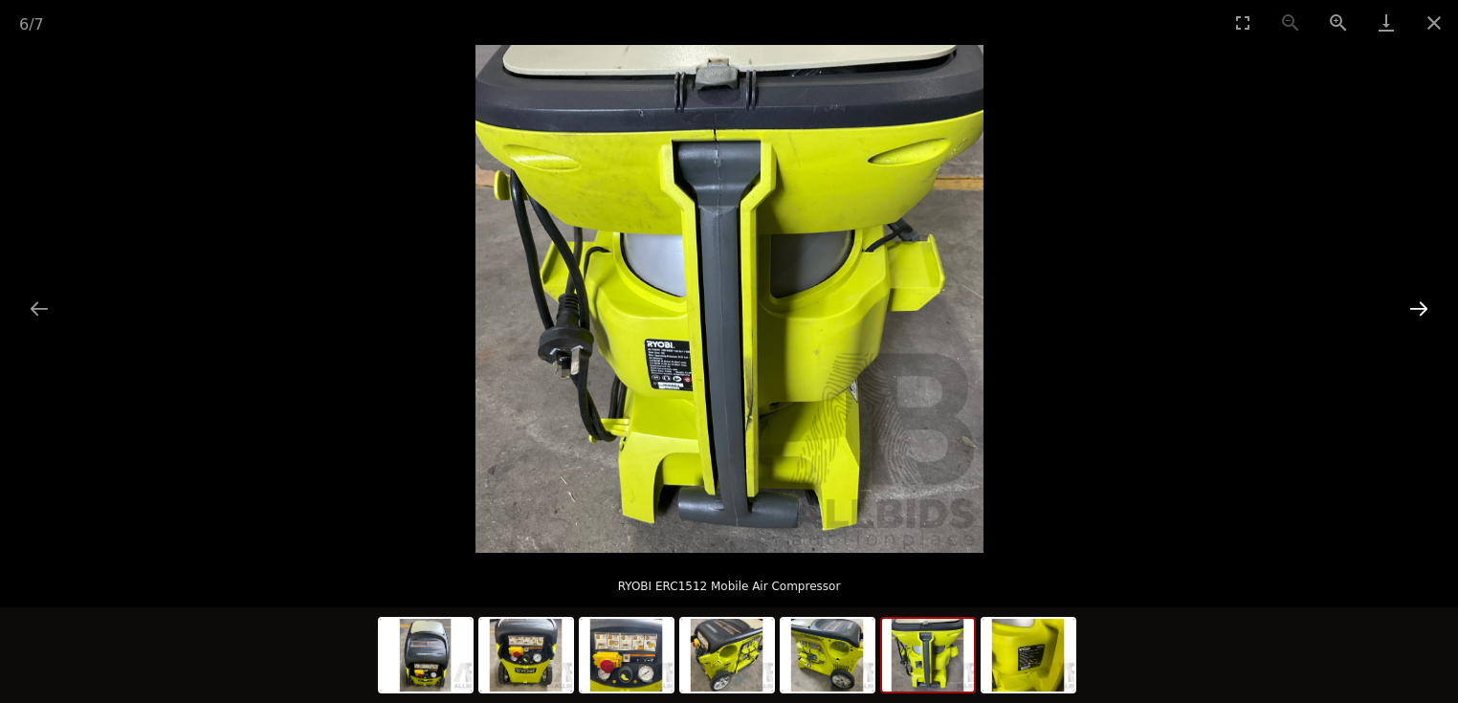
click at [1419, 309] on button "Next slide" at bounding box center [1418, 308] width 40 height 37
